Goal: Information Seeking & Learning: Understand process/instructions

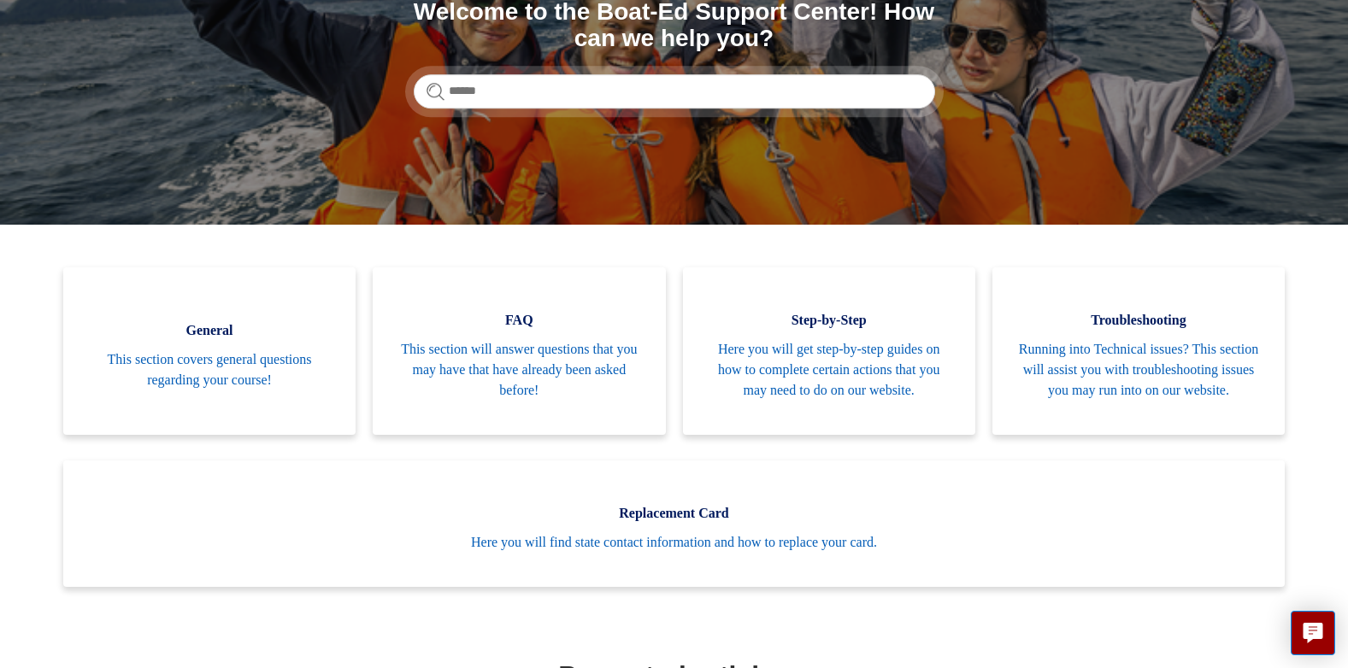
scroll to position [256, 0]
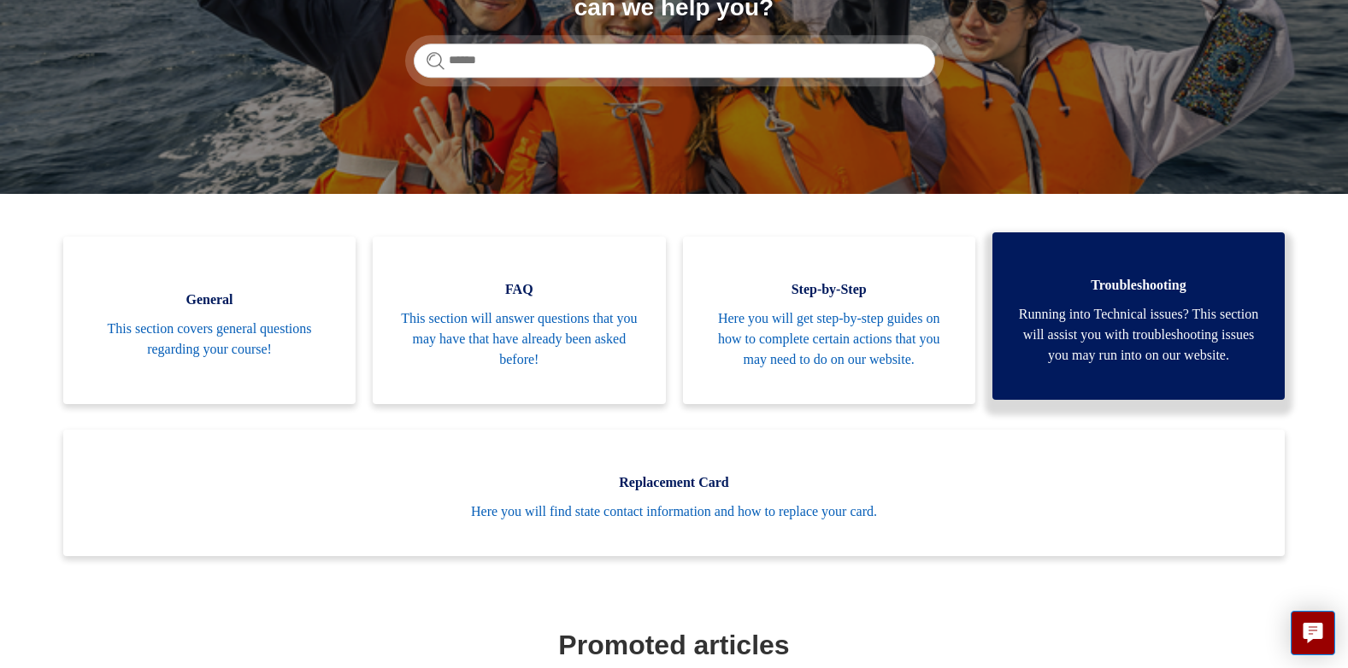
click at [1098, 338] on span "Running into Technical issues? This section will assist you with troubleshootin…" at bounding box center [1138, 335] width 241 height 62
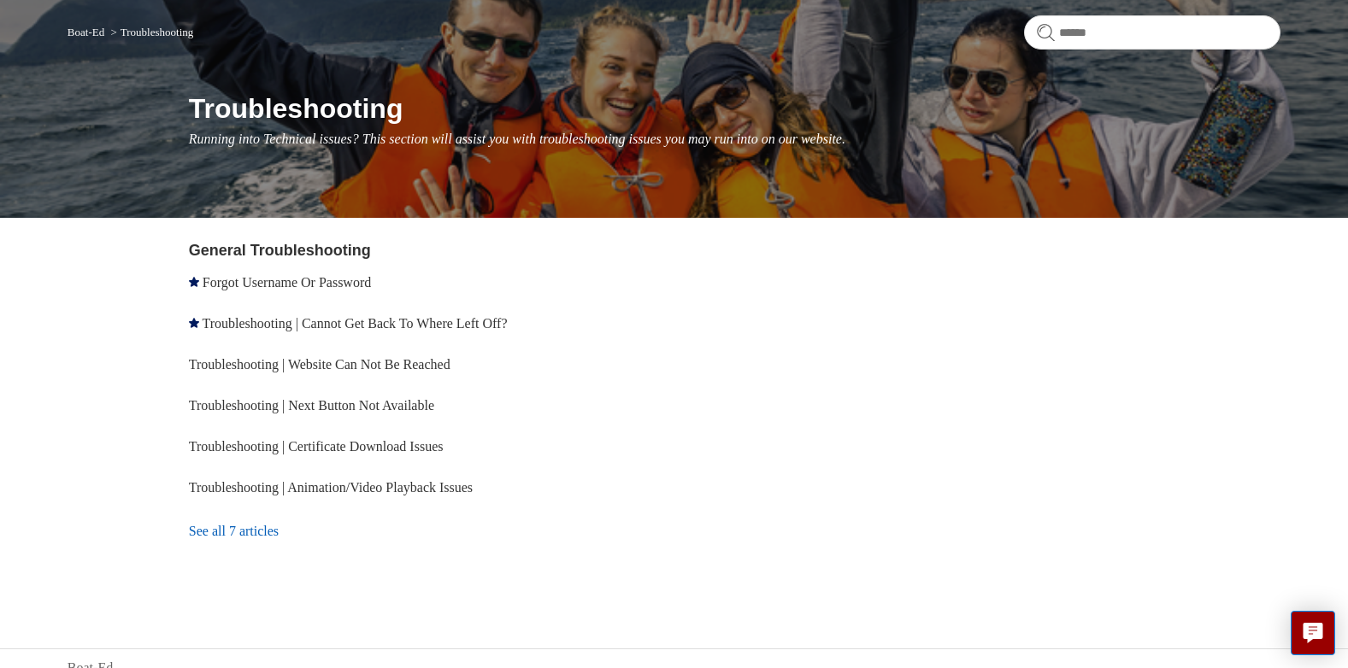
scroll to position [155, 0]
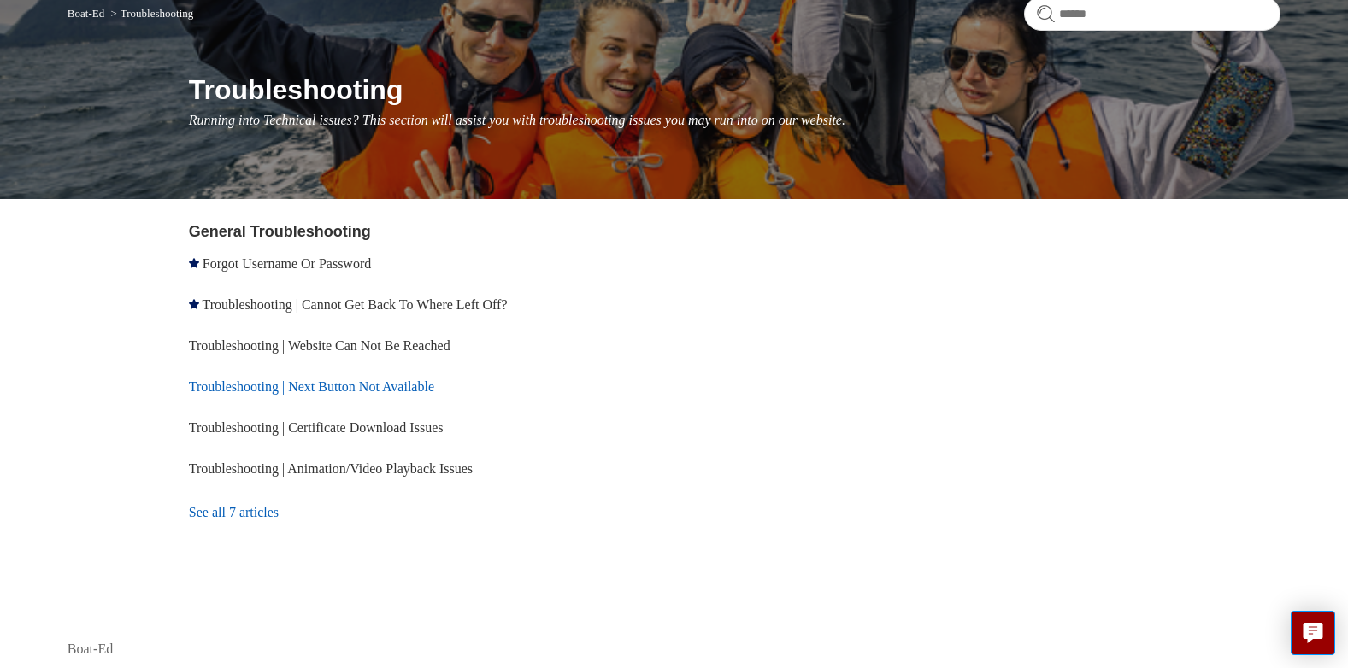
click at [338, 384] on link "Troubleshooting | Next Button Not Available" at bounding box center [311, 386] width 245 height 15
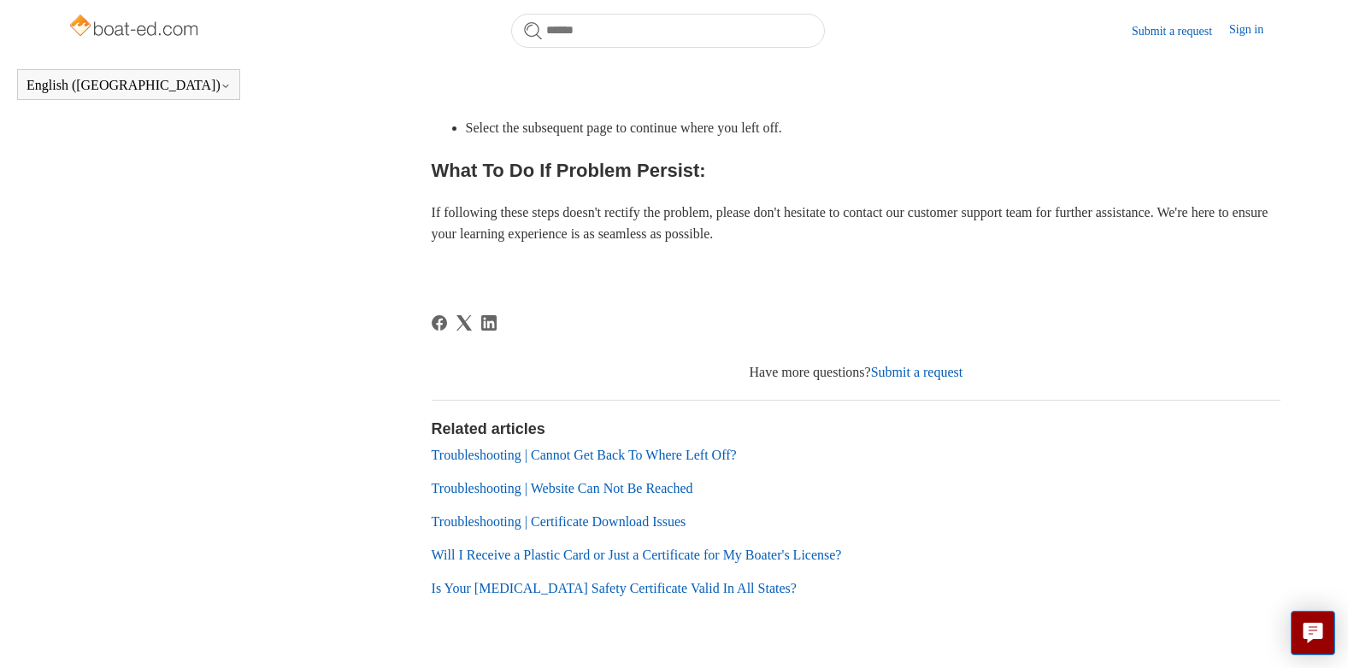
scroll to position [858, 0]
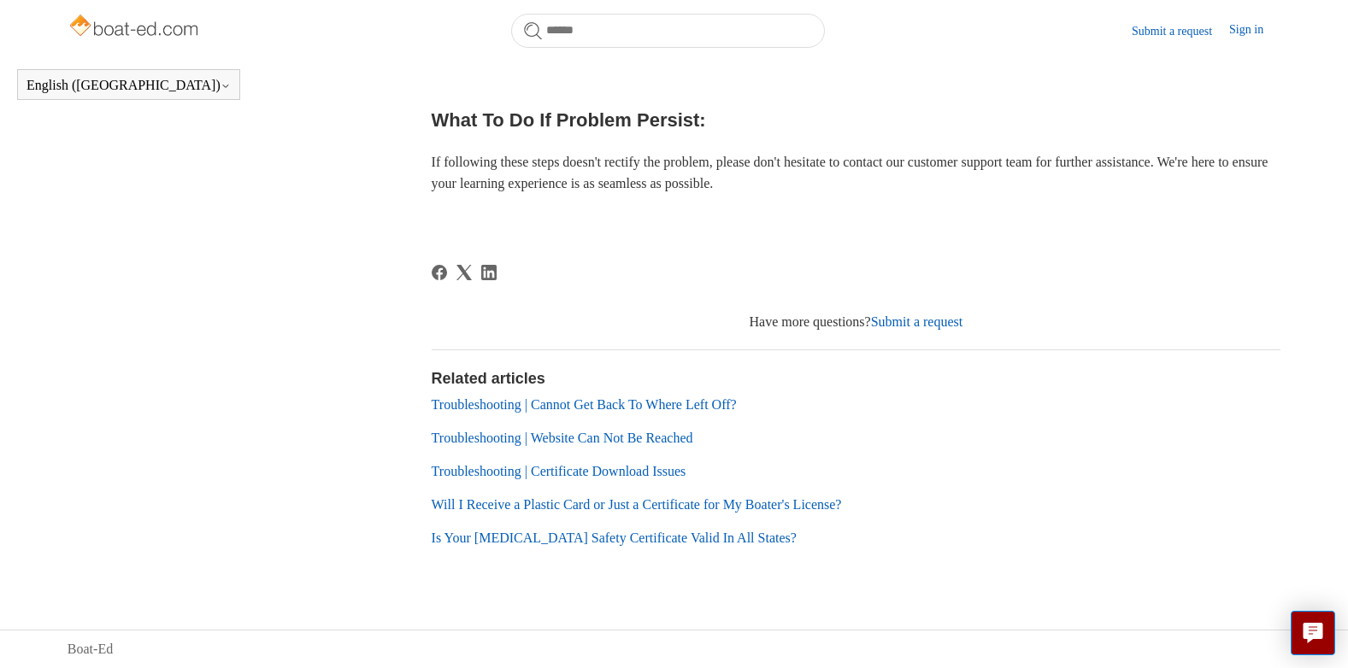
click at [638, 467] on link "Troubleshooting | Certificate Download Issues" at bounding box center [559, 471] width 255 height 15
